Goal: Information Seeking & Learning: Understand process/instructions

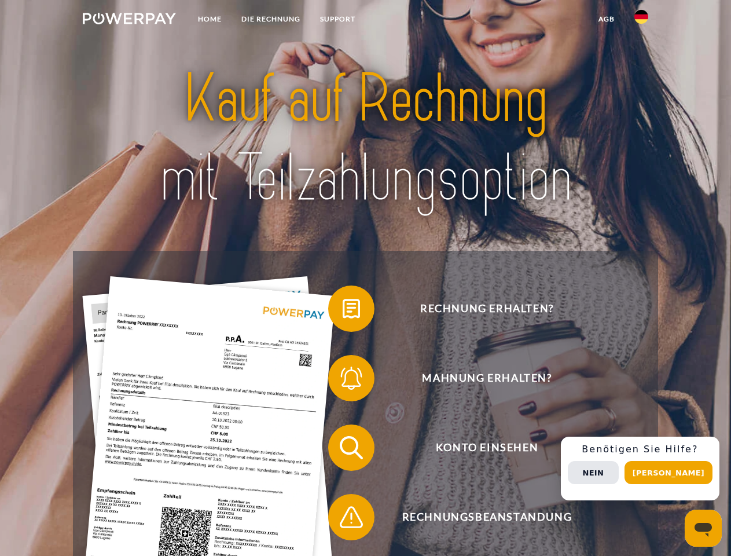
click at [129, 20] on img at bounding box center [129, 19] width 93 height 12
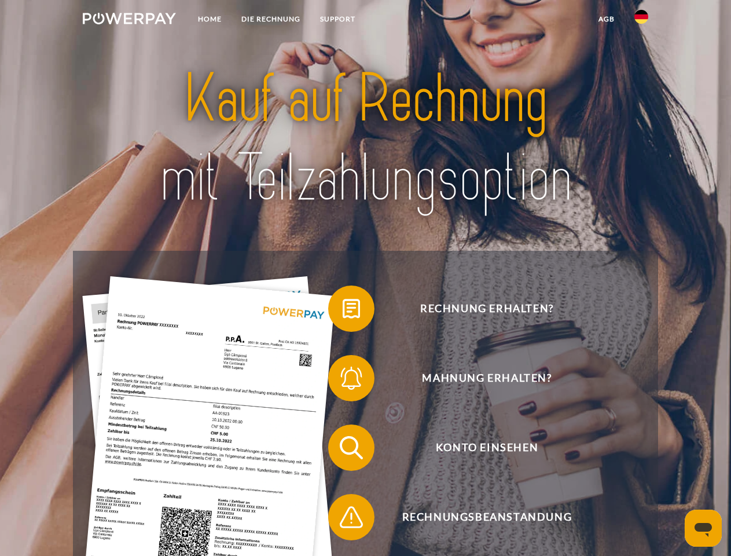
click at [642, 20] on img at bounding box center [642, 17] width 14 height 14
click at [606, 19] on link "agb" at bounding box center [607, 19] width 36 height 21
click at [343, 311] on span at bounding box center [334, 309] width 58 height 58
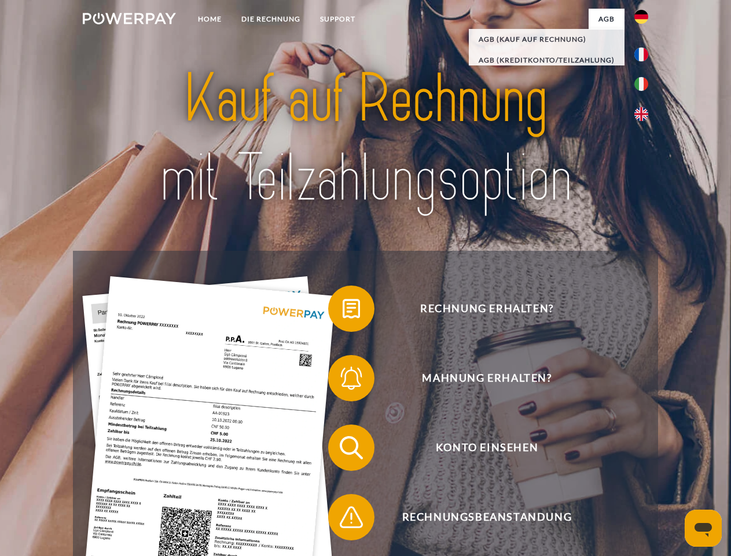
click at [343, 380] on span at bounding box center [334, 378] width 58 height 58
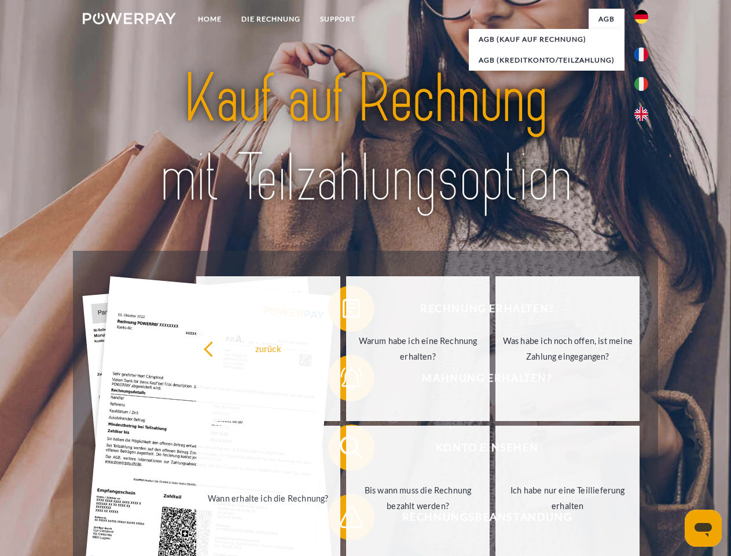
click at [346, 450] on link "Bis wann muss die Rechnung bezahlt werden?" at bounding box center [418, 498] width 144 height 145
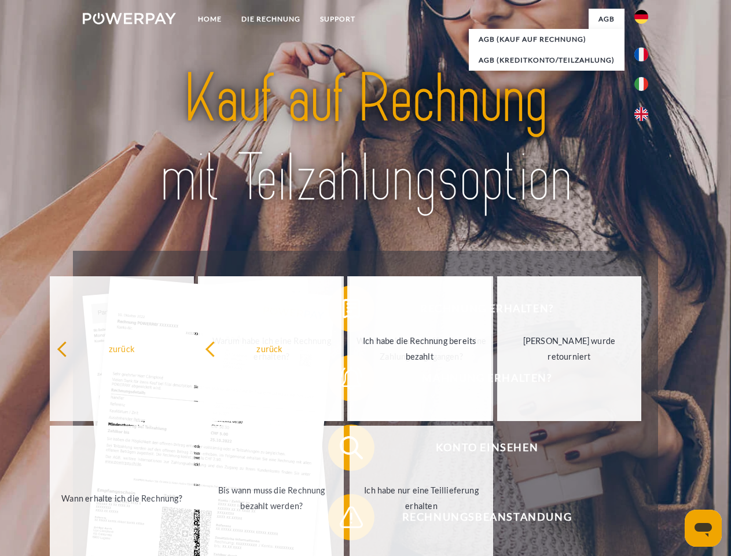
click at [343, 519] on span at bounding box center [334, 517] width 58 height 58
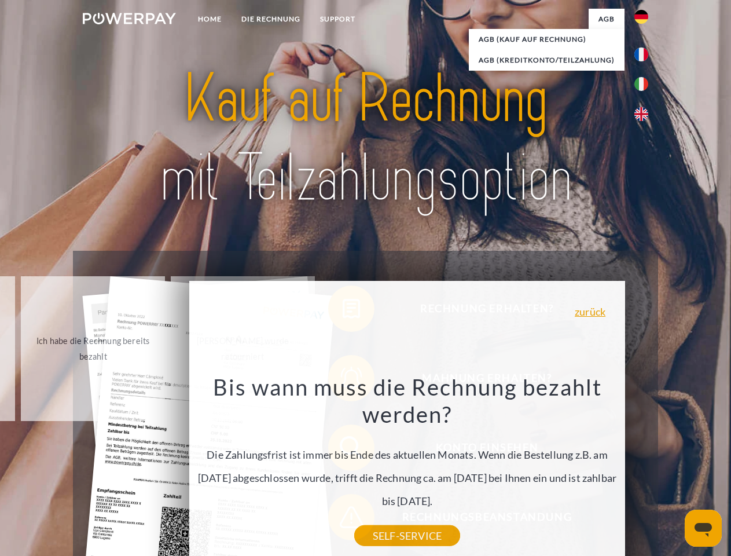
click at [645, 469] on div "Rechnung erhalten? Mahnung erhalten? Konto einsehen" at bounding box center [365, 482] width 585 height 463
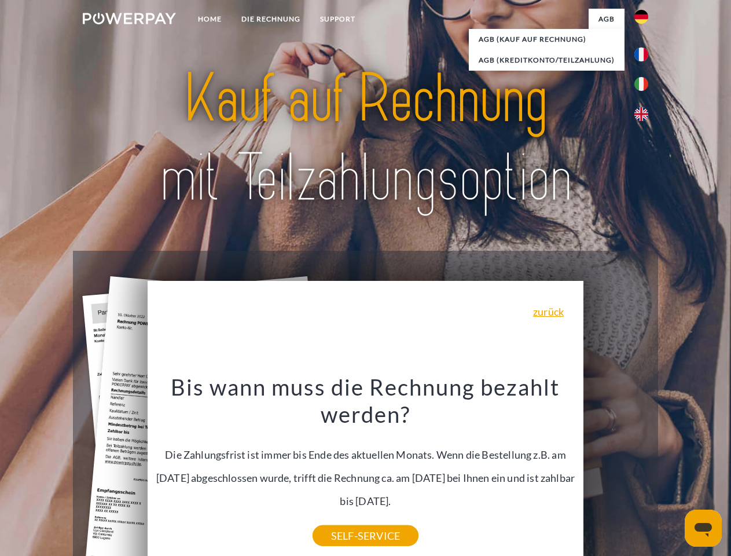
click at [616, 471] on span "Konto einsehen" at bounding box center [487, 447] width 284 height 46
click at [673, 473] on header "Home DIE RECHNUNG SUPPORT" at bounding box center [365, 400] width 731 height 800
